Goal: Find specific page/section: Find specific page/section

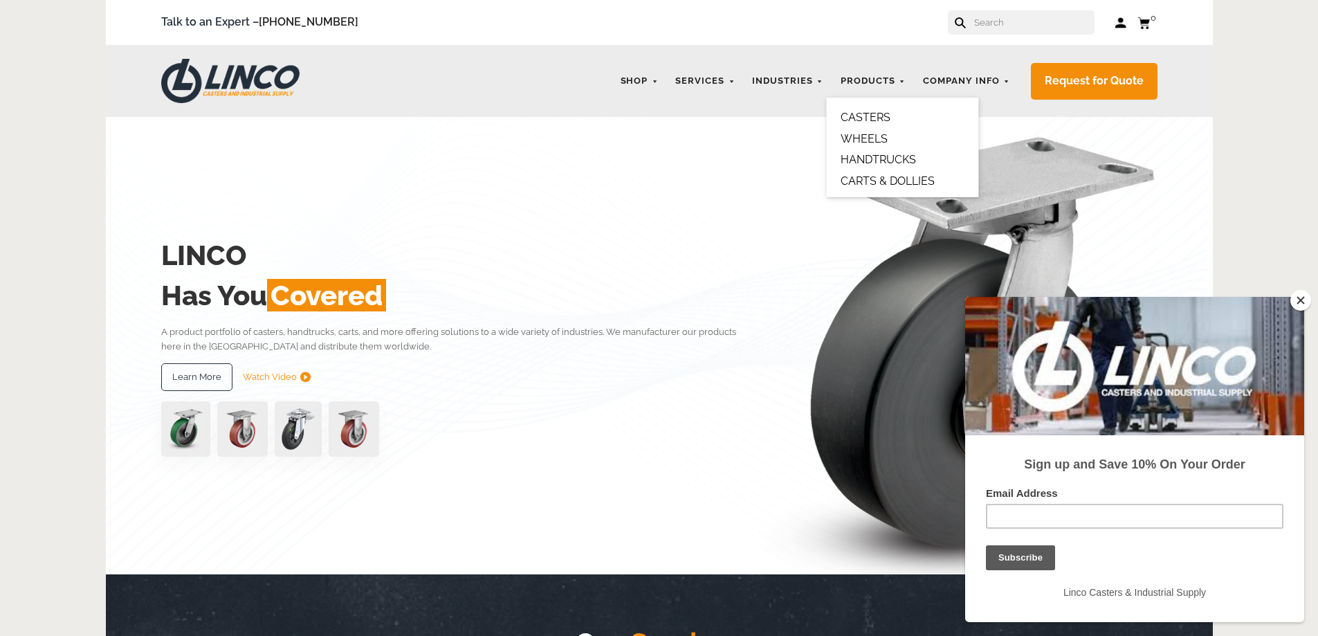
click at [885, 154] on link "HANDTRUCKS" at bounding box center [878, 159] width 75 height 13
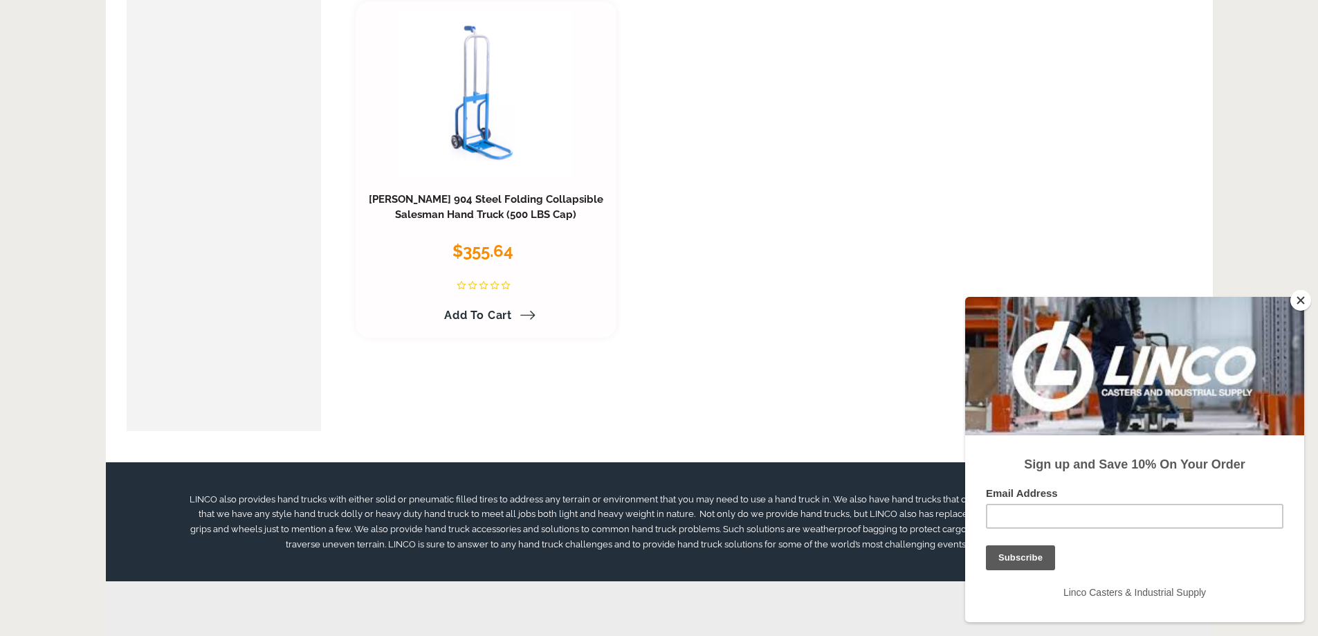
scroll to position [2561, 0]
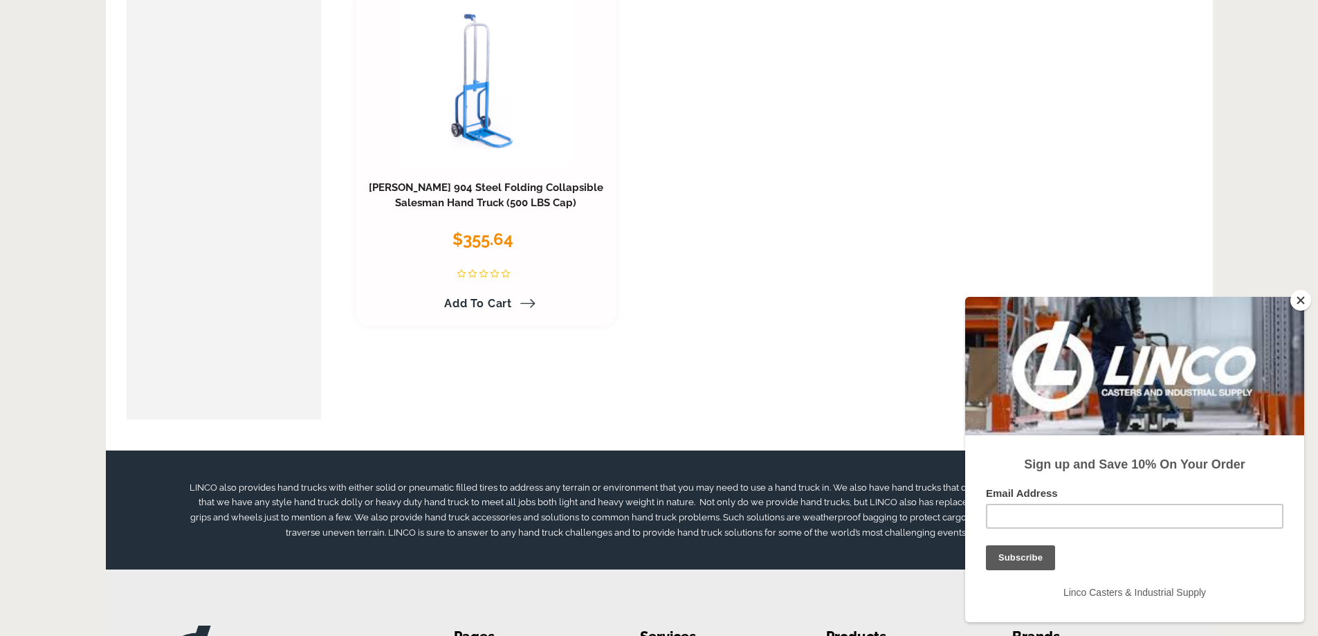
click at [1296, 302] on button "Close" at bounding box center [1301, 300] width 21 height 21
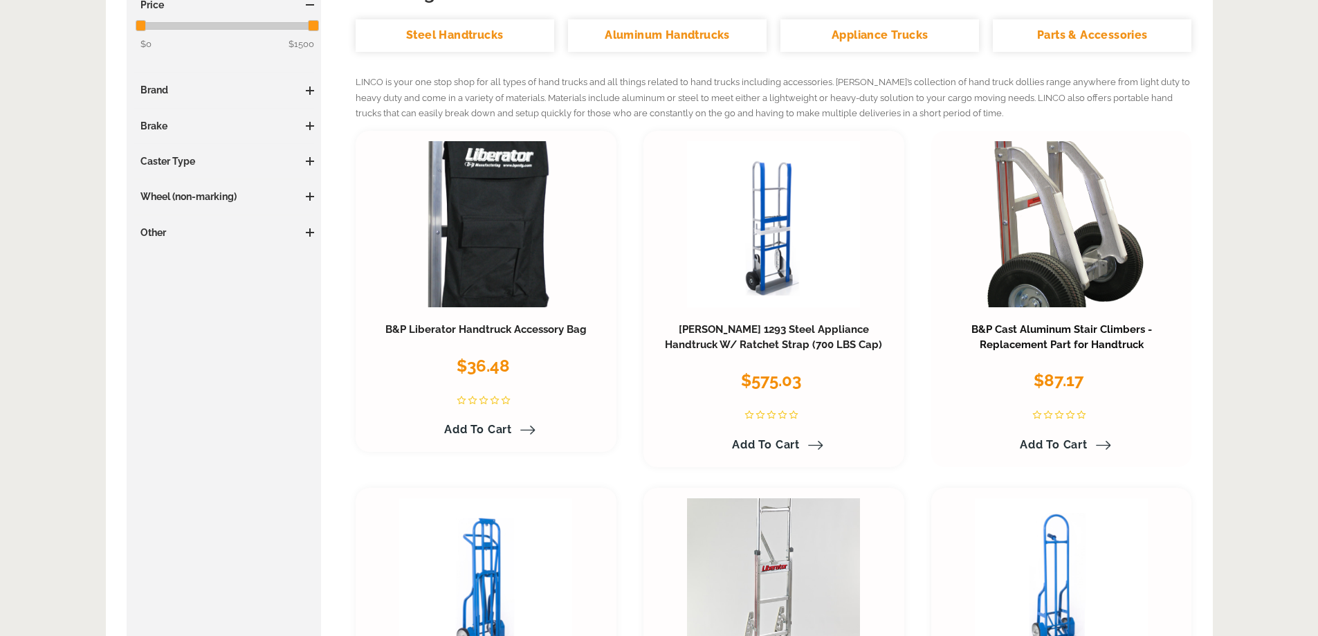
scroll to position [0, 0]
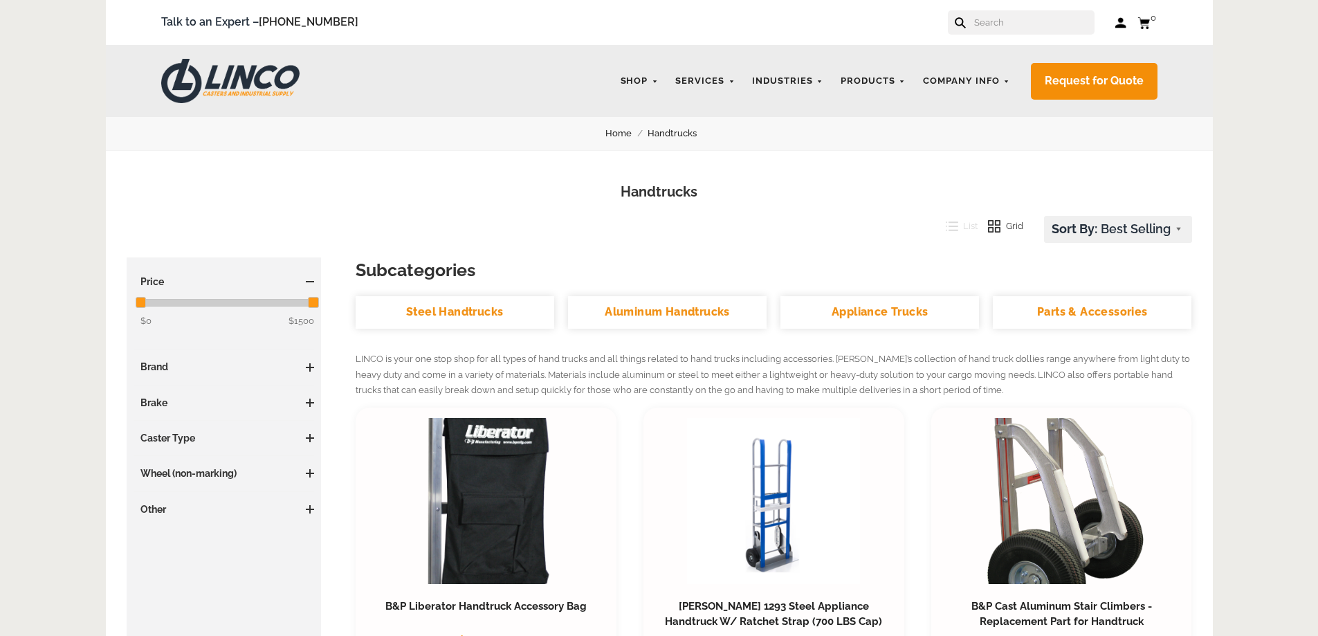
click at [1071, 314] on link "Parts & Accessories" at bounding box center [1092, 312] width 199 height 33
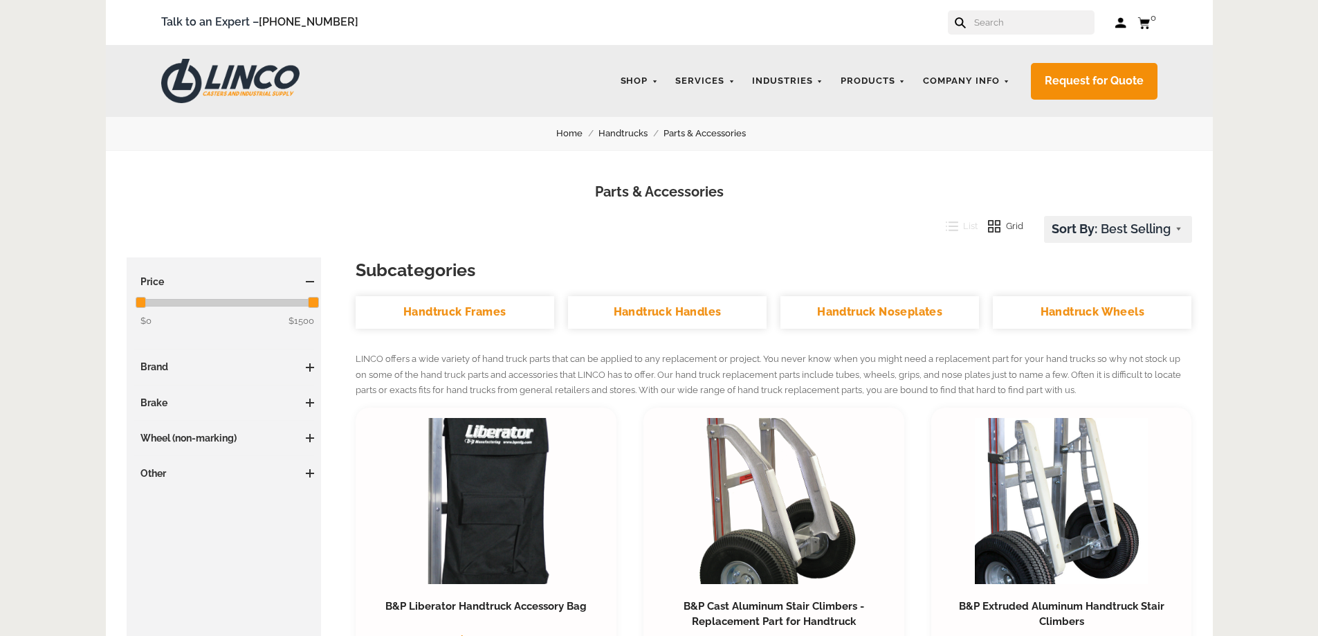
click at [311, 365] on span at bounding box center [310, 367] width 8 height 8
click at [176, 398] on span "(3)" at bounding box center [179, 394] width 10 height 10
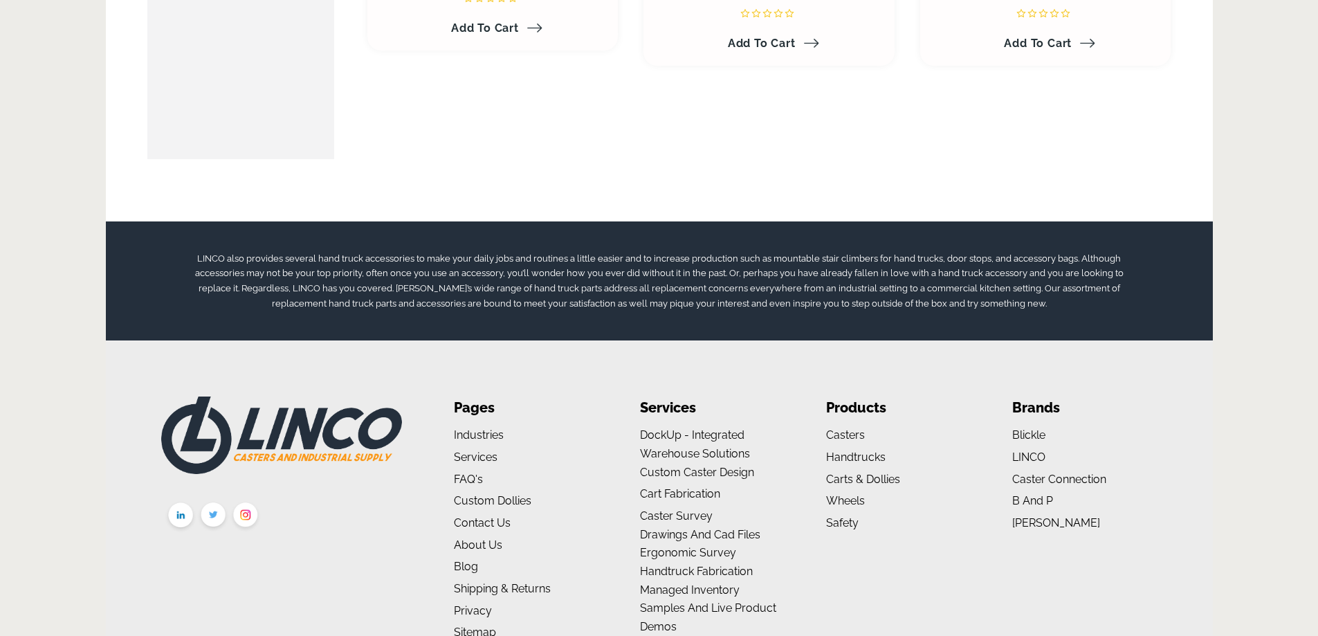
scroll to position [809, 0]
